Goal: Task Accomplishment & Management: Manage account settings

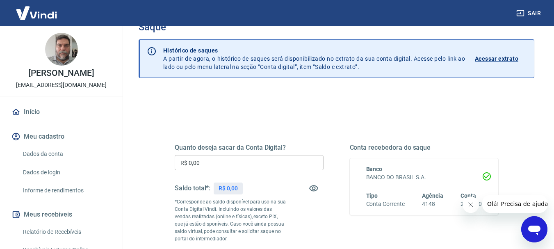
scroll to position [41, 0]
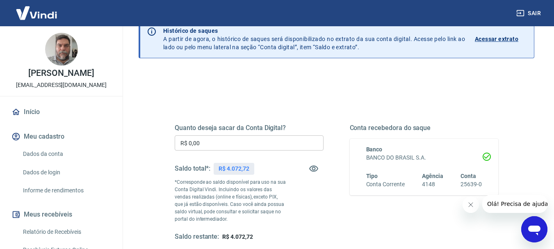
click at [242, 142] on input "R$ 0,00" at bounding box center [249, 142] width 149 height 15
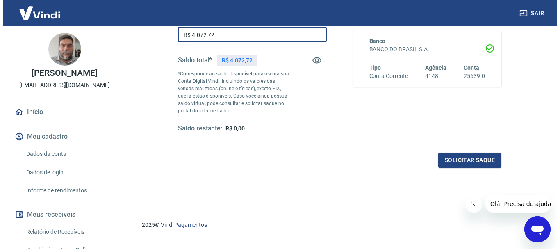
scroll to position [164, 0]
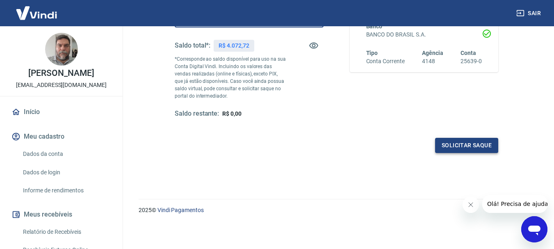
type input "R$ 4.072,72"
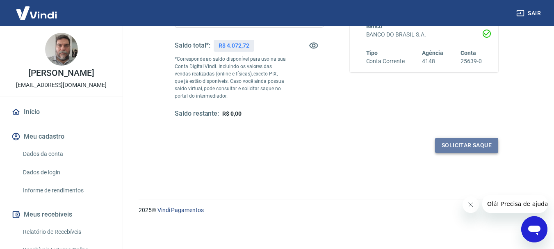
click at [483, 144] on button "Solicitar saque" at bounding box center [466, 145] width 63 height 15
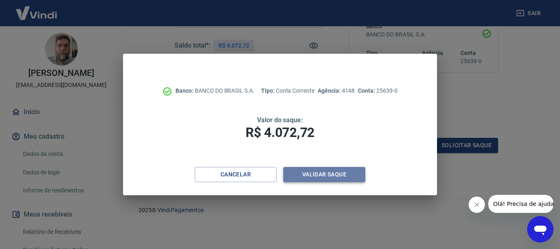
click at [346, 175] on button "Validar saque" at bounding box center [324, 174] width 82 height 15
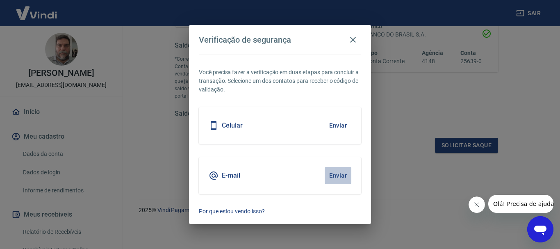
click at [331, 173] on button "Enviar" at bounding box center [338, 175] width 27 height 17
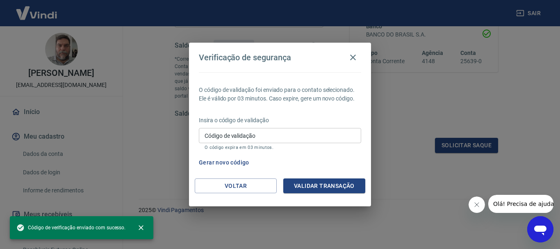
click at [273, 137] on input "Código de validação" at bounding box center [280, 135] width 162 height 15
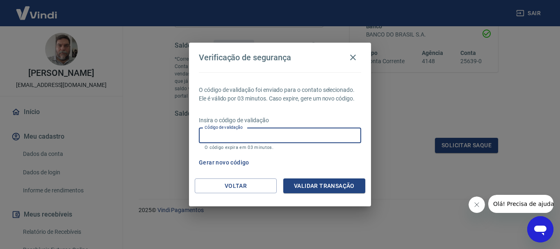
click at [250, 132] on input "Código de validação" at bounding box center [280, 135] width 162 height 15
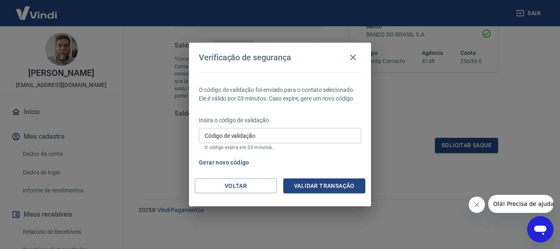
click at [227, 133] on div "Código de validação Código de validação O código expira em 03 minutos." at bounding box center [280, 139] width 162 height 22
click at [215, 138] on input "Código de validação" at bounding box center [280, 135] width 162 height 15
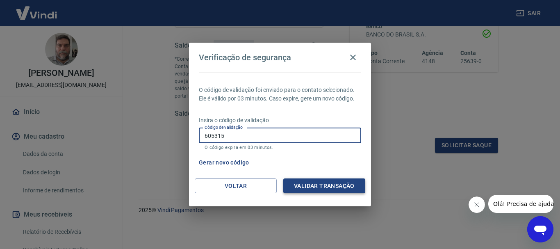
type input "605315"
click at [302, 187] on button "Validar transação" at bounding box center [324, 185] width 82 height 15
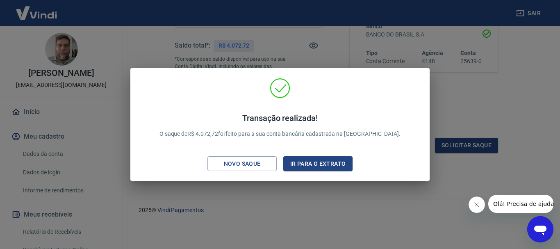
click at [500, 90] on div "Transação realizada! O saque de R$ 4.072,72 foi feito para a sua conta bancária…" at bounding box center [280, 124] width 560 height 249
